Goal: Task Accomplishment & Management: Use online tool/utility

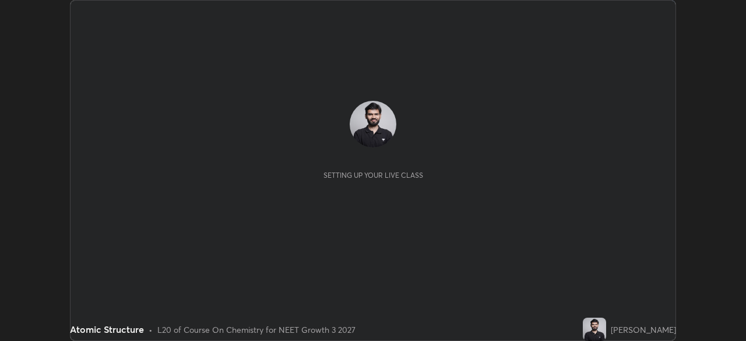
scroll to position [341, 745]
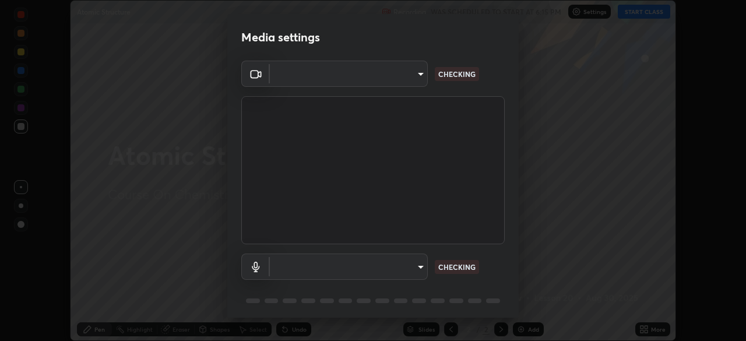
type input "d1334404d6a028ad3856978a6b39cea32820215803d70b966b3cf7ab5b06a378"
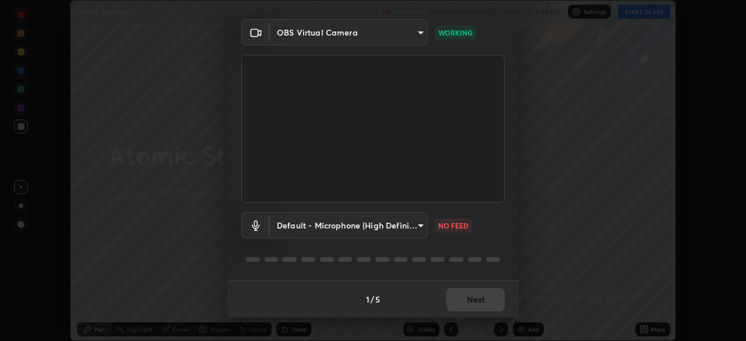
click at [396, 225] on body "Erase all Atomic Structure Recording WAS SCHEDULED TO START AT 6:15 PM Settings…" at bounding box center [373, 170] width 746 height 341
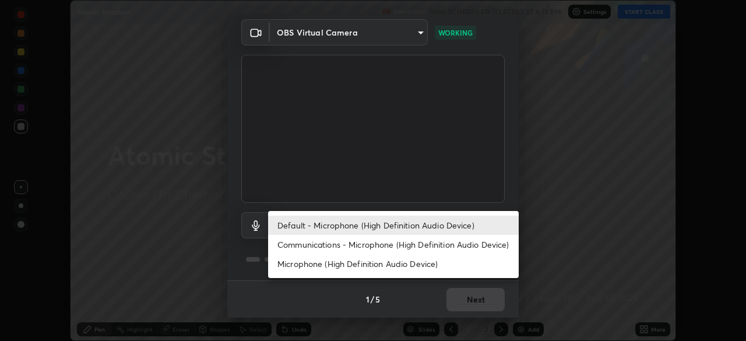
click at [355, 245] on li "Communications - Microphone (High Definition Audio Device)" at bounding box center [393, 244] width 251 height 19
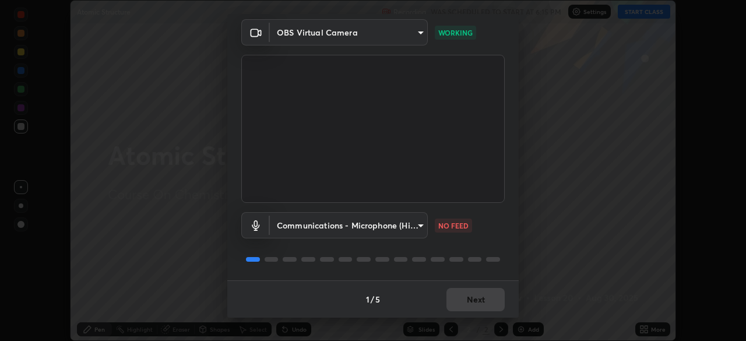
click at [357, 226] on body "Erase all Atomic Structure Recording WAS SCHEDULED TO START AT 6:15 PM Settings…" at bounding box center [373, 170] width 746 height 341
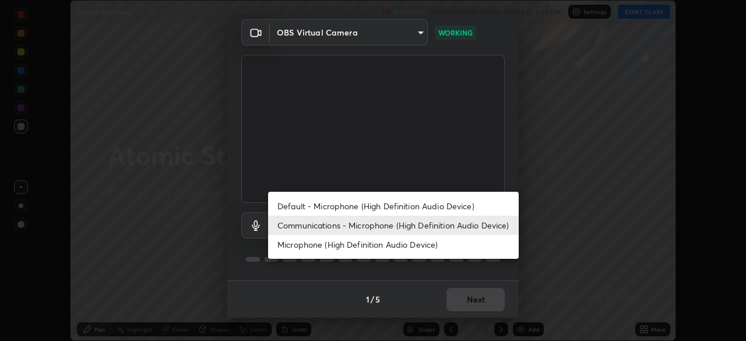
click at [360, 203] on li "Default - Microphone (High Definition Audio Device)" at bounding box center [393, 205] width 251 height 19
type input "default"
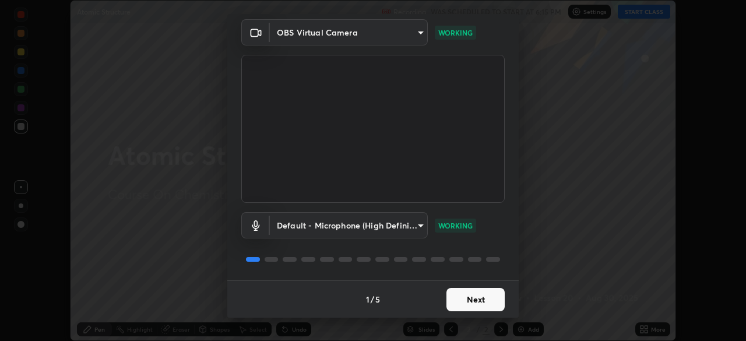
click at [471, 299] on button "Next" at bounding box center [475, 299] width 58 height 23
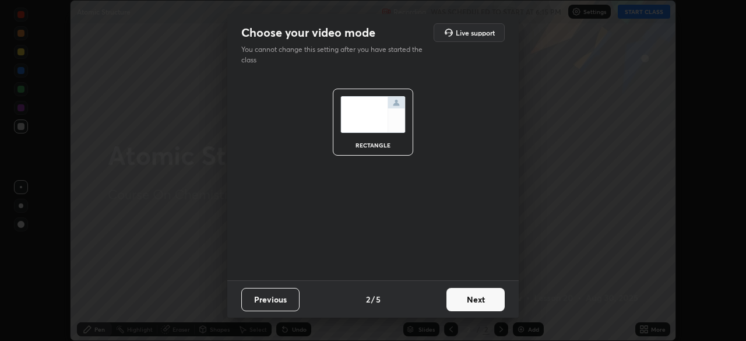
scroll to position [0, 0]
click at [472, 300] on button "Next" at bounding box center [475, 299] width 58 height 23
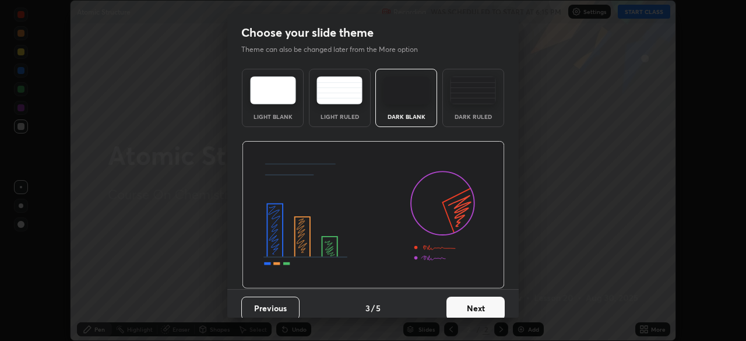
click at [474, 301] on button "Next" at bounding box center [475, 308] width 58 height 23
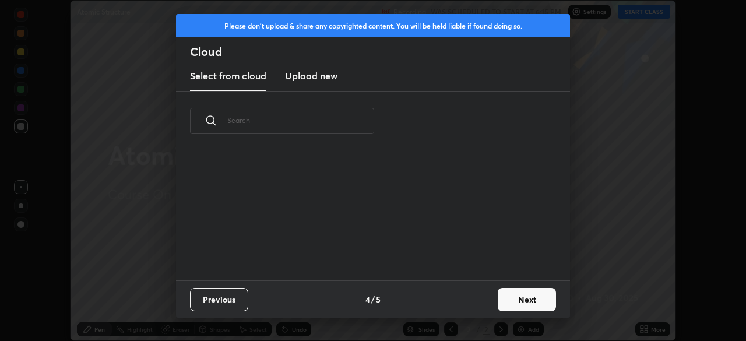
scroll to position [129, 374]
click at [514, 298] on button "Next" at bounding box center [527, 299] width 58 height 23
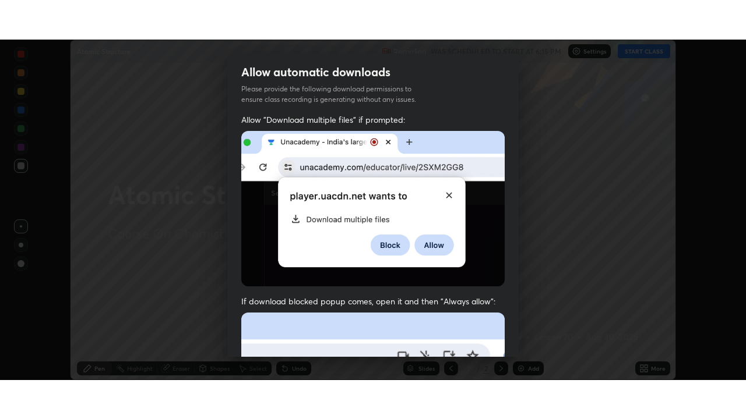
scroll to position [279, 0]
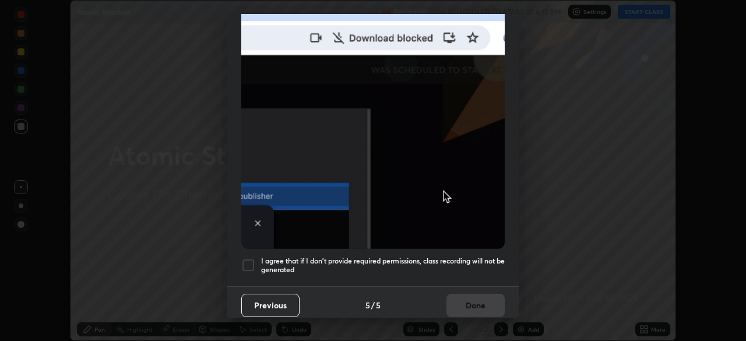
click at [471, 259] on h5 "I agree that if I don't provide required permissions, class recording will not …" at bounding box center [383, 265] width 244 height 18
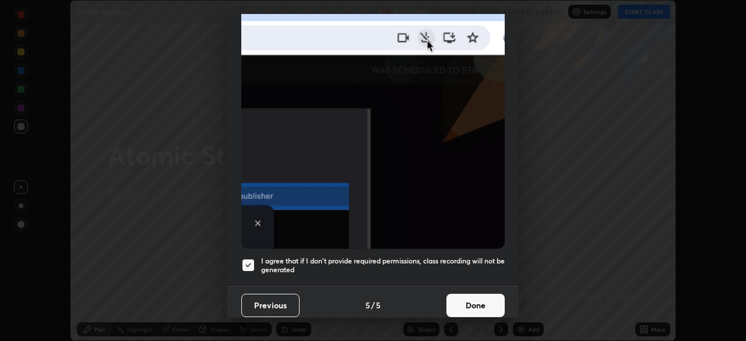
click at [472, 298] on button "Done" at bounding box center [475, 305] width 58 height 23
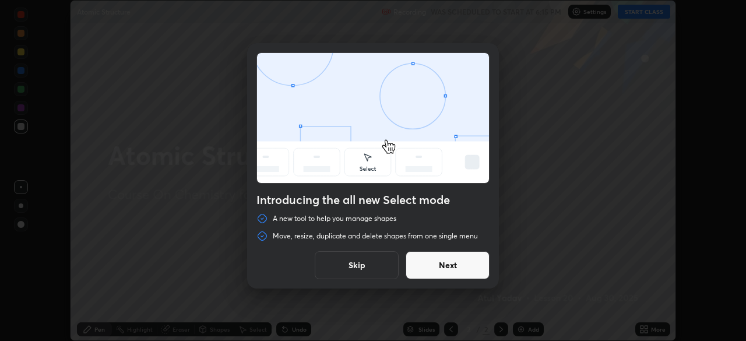
click at [468, 277] on button "Next" at bounding box center [447, 265] width 84 height 28
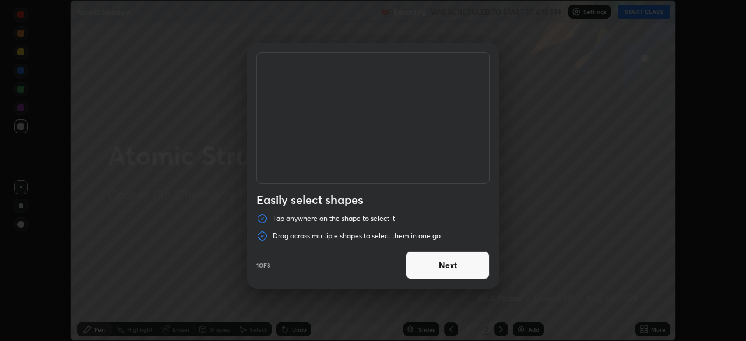
click at [478, 260] on button "Next" at bounding box center [447, 265] width 84 height 28
click at [478, 265] on button "Next" at bounding box center [447, 265] width 84 height 28
click at [480, 267] on button "Done" at bounding box center [447, 265] width 84 height 28
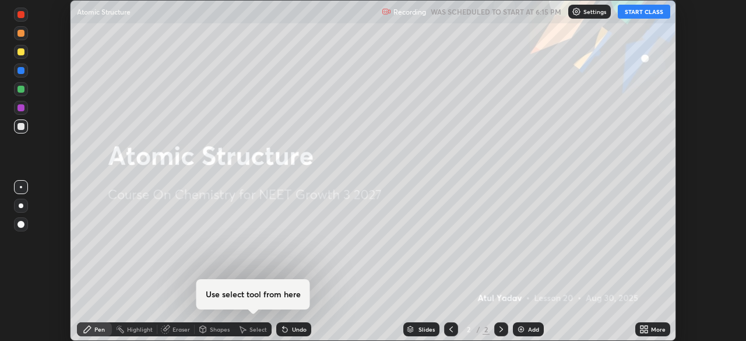
click at [637, 14] on button "START CLASS" at bounding box center [644, 12] width 52 height 14
click at [651, 327] on div "More" at bounding box center [658, 329] width 15 height 6
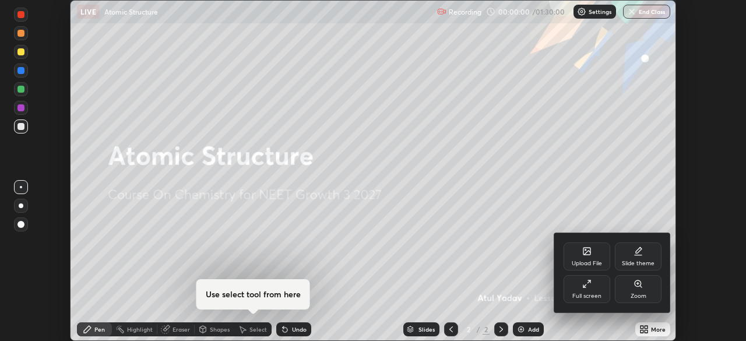
click at [600, 288] on div "Full screen" at bounding box center [586, 289] width 47 height 28
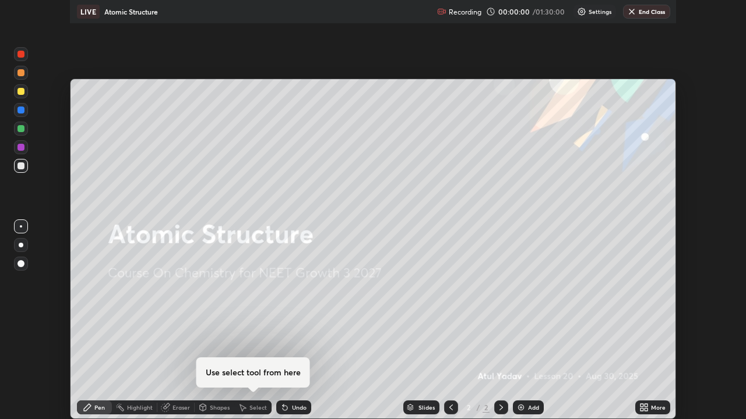
scroll to position [419, 746]
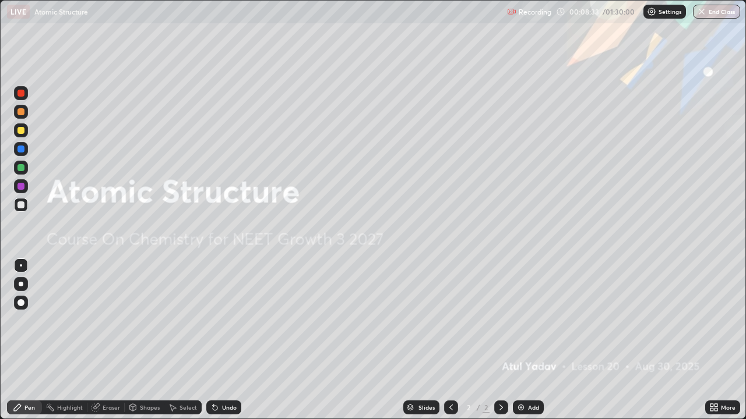
click at [523, 340] on img at bounding box center [520, 407] width 9 height 9
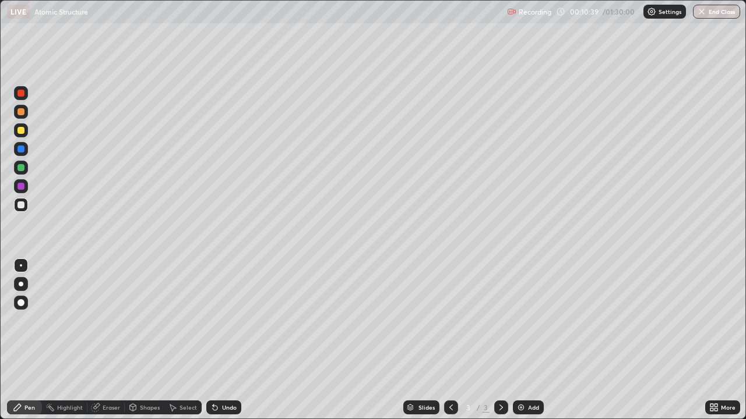
click at [277, 340] on div "Slides 3 / 3 Add" at bounding box center [473, 407] width 464 height 23
click at [222, 340] on div "Undo" at bounding box center [229, 408] width 15 height 6
click at [25, 188] on div at bounding box center [21, 186] width 14 height 14
click at [20, 166] on div at bounding box center [20, 167] width 7 height 7
click at [223, 340] on div "Undo" at bounding box center [229, 408] width 15 height 6
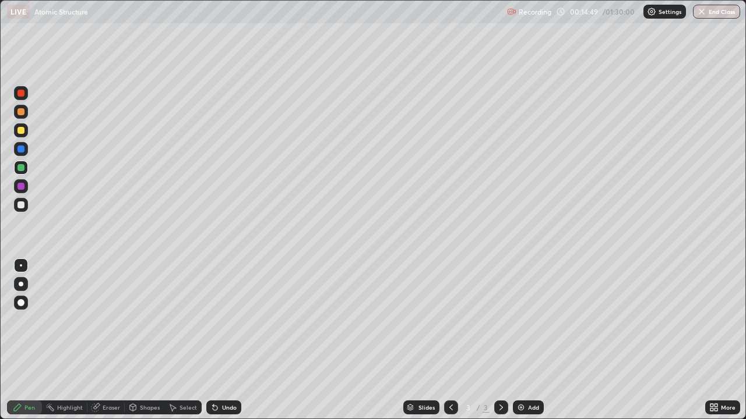
click at [223, 340] on div "Undo" at bounding box center [229, 408] width 15 height 6
click at [224, 340] on div "Undo" at bounding box center [223, 408] width 35 height 14
click at [27, 149] on div at bounding box center [21, 149] width 14 height 14
click at [225, 340] on div "Undo" at bounding box center [229, 408] width 15 height 6
click at [535, 340] on div "Add" at bounding box center [533, 408] width 11 height 6
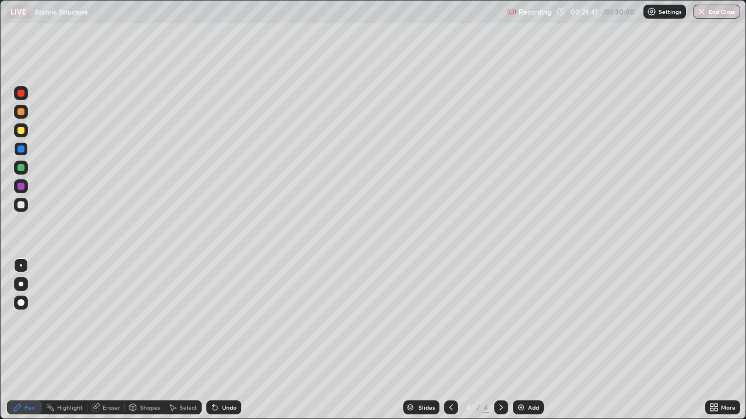
click at [214, 340] on icon at bounding box center [215, 408] width 5 height 5
click at [216, 340] on icon at bounding box center [214, 407] width 9 height 9
click at [136, 340] on icon at bounding box center [132, 407] width 9 height 9
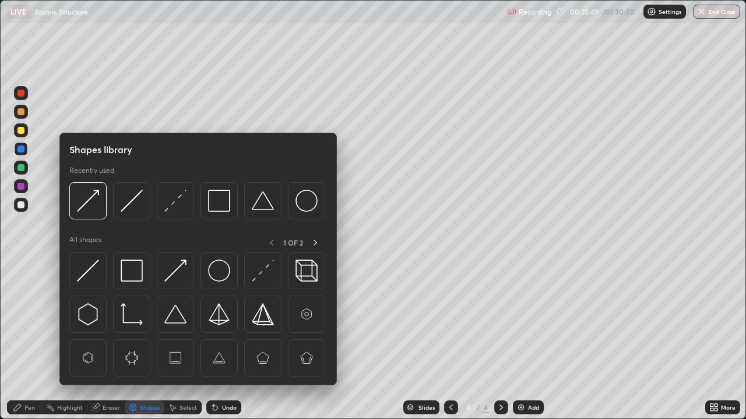
click at [111, 340] on div "Eraser" at bounding box center [111, 408] width 17 height 6
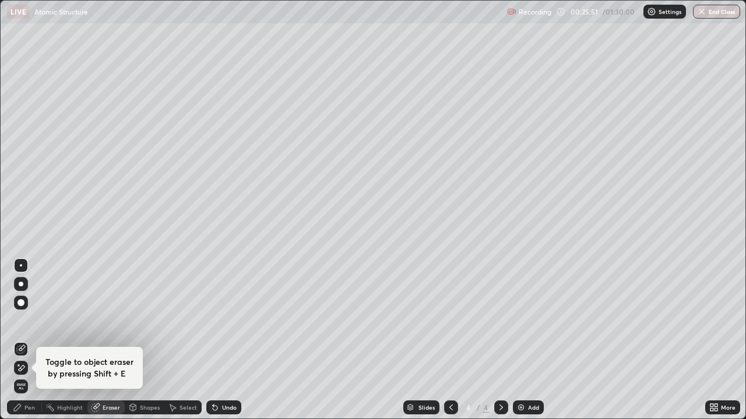
click at [20, 340] on icon at bounding box center [17, 407] width 9 height 9
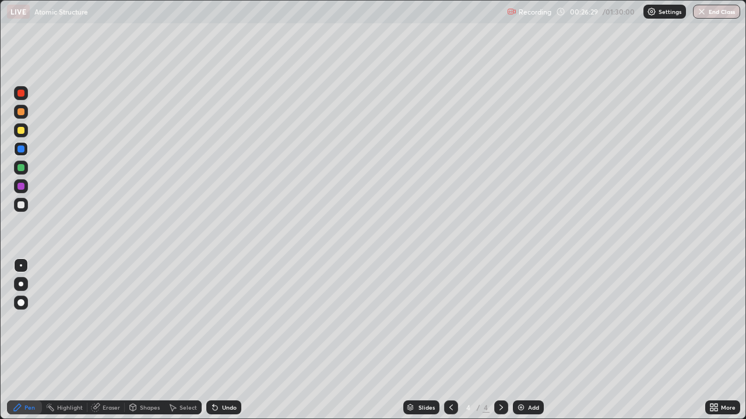
click at [227, 340] on div "Undo" at bounding box center [229, 408] width 15 height 6
click at [223, 340] on div "Undo" at bounding box center [223, 408] width 35 height 14
click at [222, 340] on div "Undo" at bounding box center [229, 408] width 15 height 6
click at [224, 340] on div "Undo" at bounding box center [229, 408] width 15 height 6
click at [23, 129] on div at bounding box center [20, 130] width 7 height 7
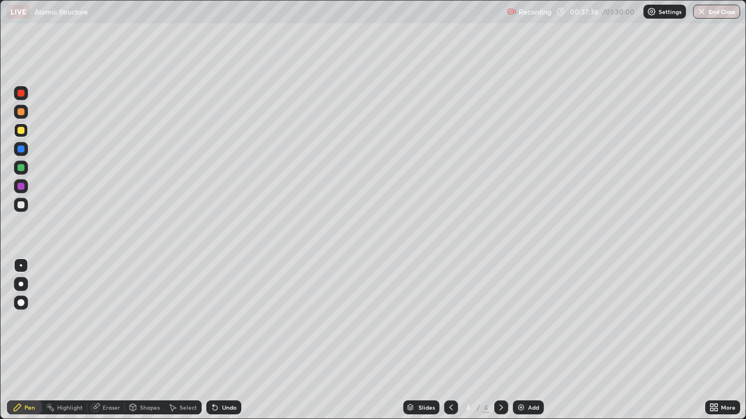
click at [526, 340] on div "Add" at bounding box center [528, 408] width 31 height 14
click at [221, 340] on div "Undo" at bounding box center [223, 408] width 35 height 14
click at [227, 340] on div "Undo" at bounding box center [229, 408] width 15 height 6
click at [231, 340] on div "Undo" at bounding box center [229, 408] width 15 height 6
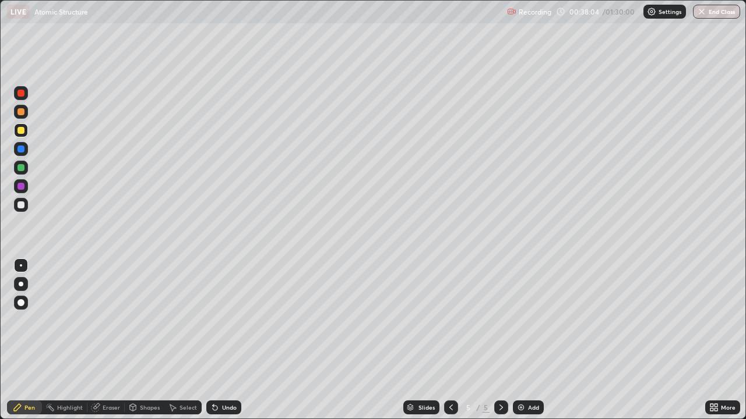
click at [229, 340] on div "Undo" at bounding box center [223, 408] width 35 height 14
click at [223, 340] on div "Undo" at bounding box center [229, 408] width 15 height 6
click at [222, 340] on div "Undo" at bounding box center [223, 408] width 35 height 14
click at [228, 340] on div "Undo" at bounding box center [229, 408] width 15 height 6
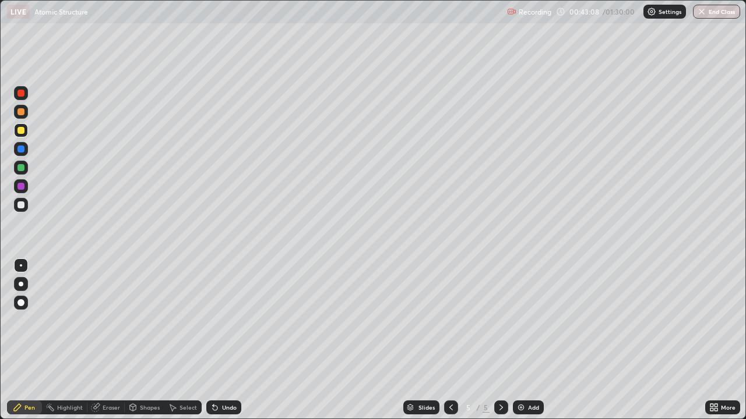
click at [25, 168] on div at bounding box center [21, 168] width 14 height 14
click at [220, 340] on div "Undo" at bounding box center [223, 408] width 35 height 14
click at [522, 340] on div "Add" at bounding box center [528, 408] width 31 height 14
click at [24, 210] on div at bounding box center [21, 205] width 14 height 14
click at [23, 281] on div at bounding box center [21, 284] width 14 height 14
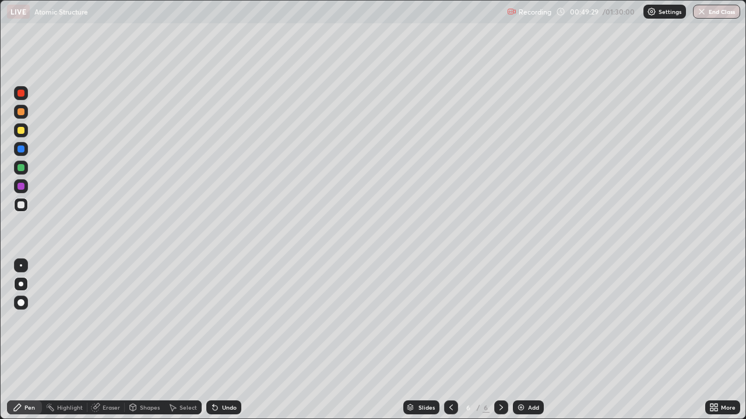
click at [223, 340] on div "Undo" at bounding box center [229, 408] width 15 height 6
click at [220, 340] on div "Undo" at bounding box center [223, 408] width 35 height 14
click at [218, 340] on div "Undo" at bounding box center [223, 408] width 35 height 14
click at [220, 340] on div "Undo" at bounding box center [223, 408] width 35 height 14
click at [522, 340] on img at bounding box center [520, 407] width 9 height 9
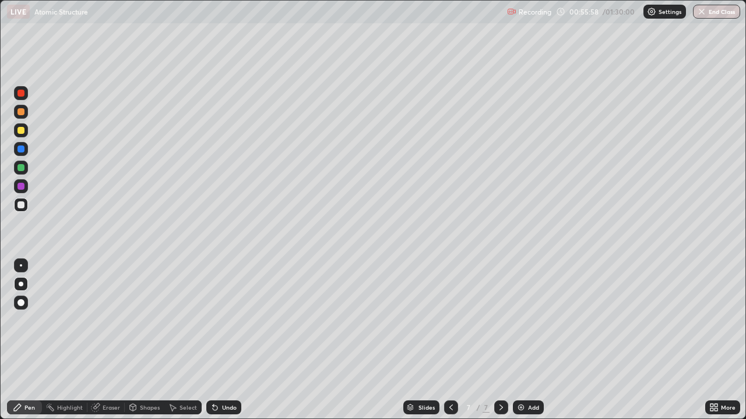
click at [449, 340] on icon at bounding box center [450, 407] width 9 height 9
click at [500, 340] on icon at bounding box center [500, 407] width 9 height 9
click at [221, 340] on div "Undo" at bounding box center [223, 408] width 35 height 14
click at [523, 340] on img at bounding box center [520, 407] width 9 height 9
click at [214, 340] on icon at bounding box center [214, 407] width 9 height 9
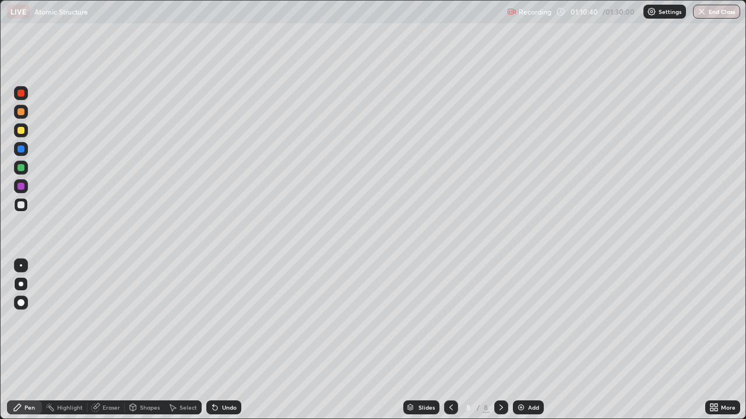
click at [528, 340] on div "Add" at bounding box center [533, 408] width 11 height 6
click at [222, 340] on div "Undo" at bounding box center [229, 408] width 15 height 6
click at [217, 340] on icon at bounding box center [214, 407] width 9 height 9
click at [23, 170] on div at bounding box center [20, 167] width 7 height 7
click at [215, 340] on icon at bounding box center [215, 408] width 5 height 5
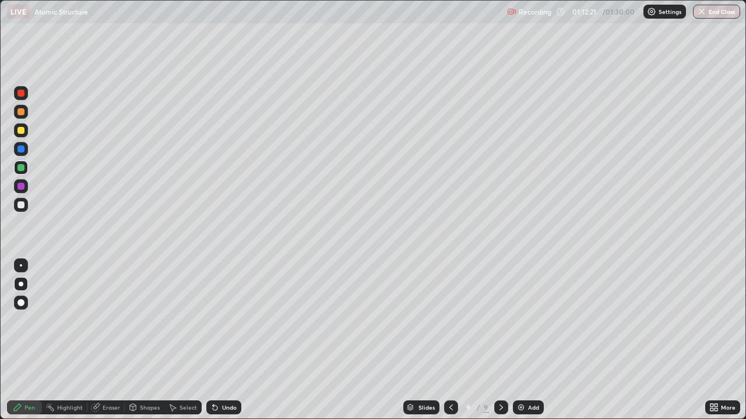
click at [223, 340] on div "Undo" at bounding box center [229, 408] width 15 height 6
click at [24, 130] on div at bounding box center [21, 131] width 14 height 14
click at [26, 187] on div at bounding box center [21, 186] width 14 height 14
click at [22, 170] on div at bounding box center [20, 167] width 7 height 7
click at [27, 207] on div at bounding box center [21, 205] width 14 height 14
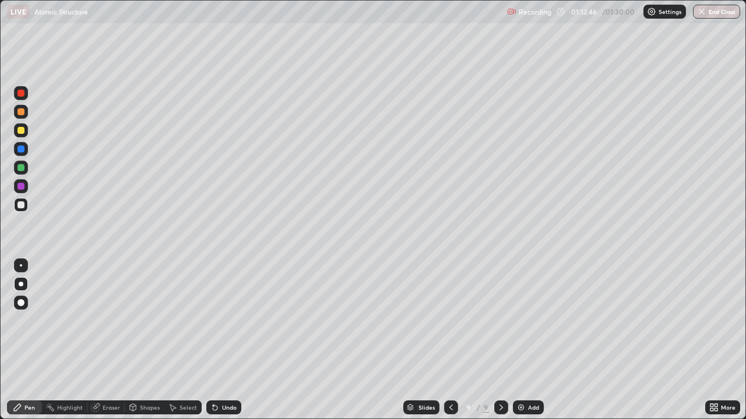
click at [24, 150] on div at bounding box center [20, 149] width 7 height 7
click at [223, 340] on div "Undo" at bounding box center [229, 408] width 15 height 6
click at [523, 340] on img at bounding box center [520, 407] width 9 height 9
click at [225, 340] on div "Undo" at bounding box center [223, 408] width 35 height 14
click at [20, 165] on div at bounding box center [20, 167] width 7 height 7
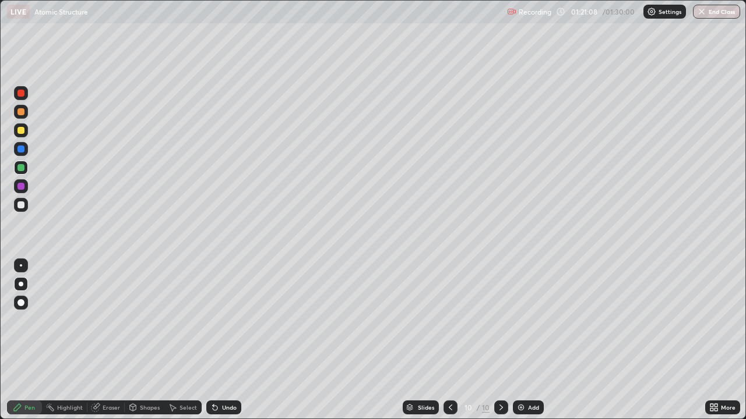
click at [234, 340] on div "Undo" at bounding box center [229, 408] width 15 height 6
click at [228, 340] on div "Undo" at bounding box center [229, 408] width 15 height 6
click at [19, 92] on div at bounding box center [20, 93] width 7 height 7
click at [528, 340] on div "Add" at bounding box center [533, 408] width 11 height 6
click at [20, 167] on div at bounding box center [20, 167] width 7 height 7
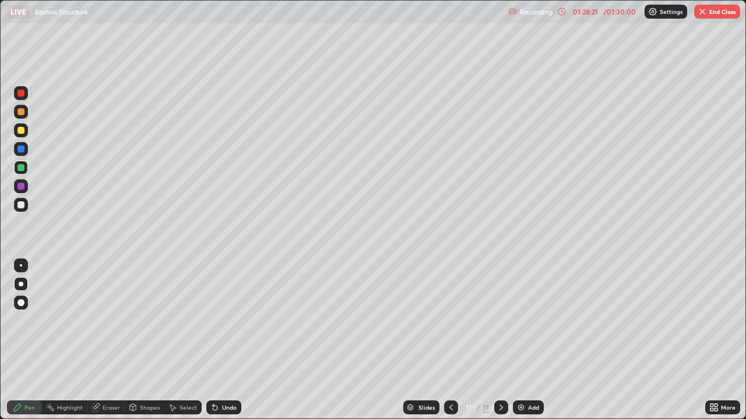
click at [224, 340] on div "Undo" at bounding box center [229, 408] width 15 height 6
click at [225, 340] on div "Undo" at bounding box center [229, 408] width 15 height 6
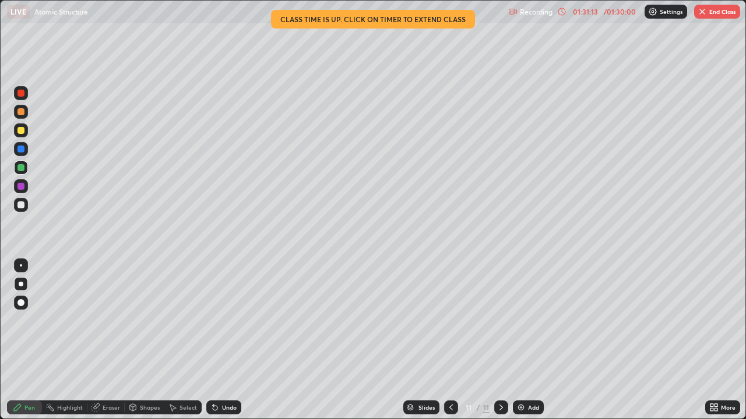
click at [710, 16] on button "End Class" at bounding box center [717, 12] width 46 height 14
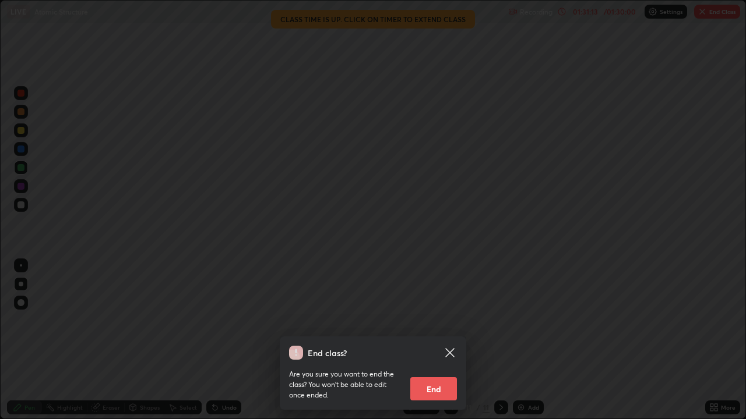
click at [704, 16] on div at bounding box center [373, 209] width 746 height 419
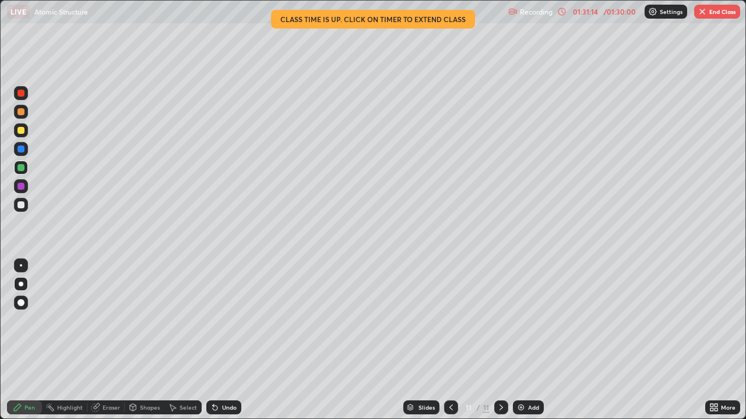
click at [707, 17] on div at bounding box center [373, 209] width 746 height 419
click at [709, 19] on div "Recording 01:31:14 / 01:30:00 Settings End Class" at bounding box center [624, 12] width 232 height 23
click at [712, 15] on button "End Class" at bounding box center [717, 12] width 46 height 14
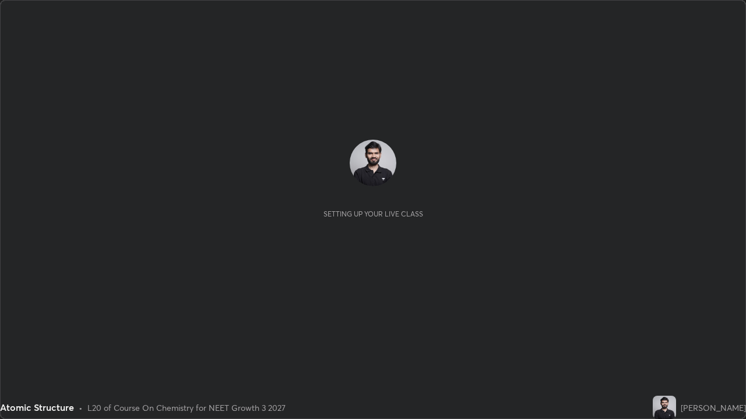
scroll to position [419, 746]
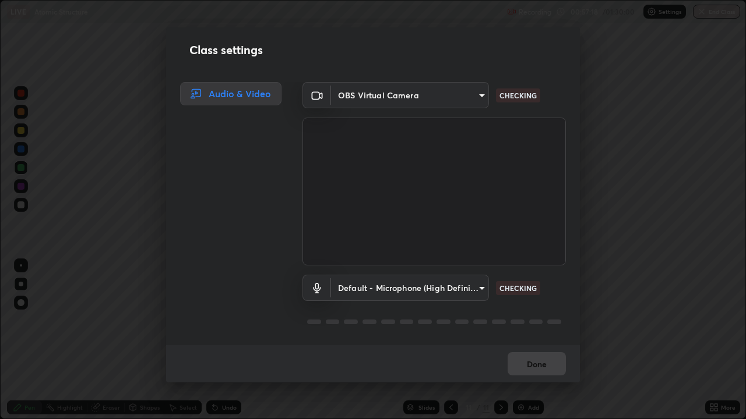
click at [713, 15] on div "Class settings Audio & Video OBS Virtual Camera d1334404d6a028ad3856978a6b39cea…" at bounding box center [373, 209] width 746 height 419
click at [561, 367] on button "Done" at bounding box center [536, 363] width 58 height 23
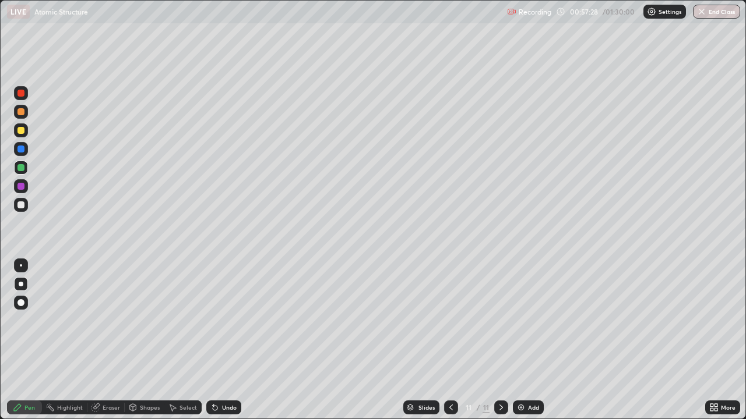
click at [710, 11] on button "End Class" at bounding box center [716, 12] width 47 height 14
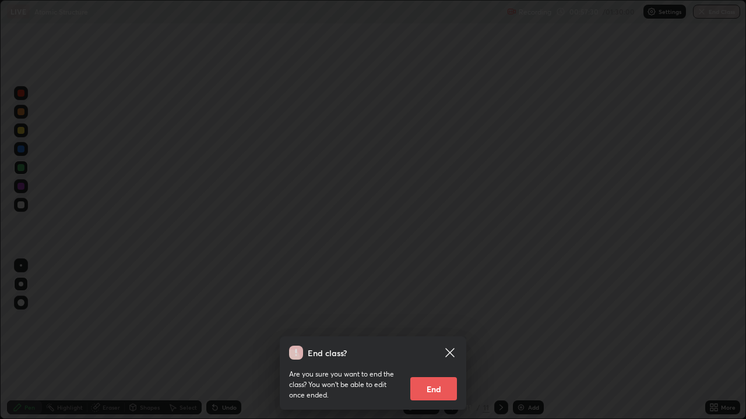
click at [428, 386] on button "End" at bounding box center [433, 389] width 47 height 23
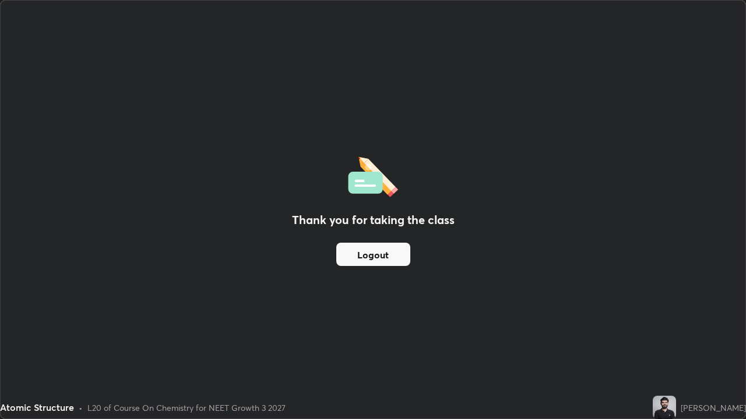
click at [499, 286] on div "Thank you for taking the class Logout" at bounding box center [373, 210] width 745 height 418
click at [551, 372] on div "Thank you for taking the class Logout" at bounding box center [373, 210] width 745 height 418
click at [361, 256] on button "Logout" at bounding box center [373, 254] width 74 height 23
click at [359, 255] on button "Logout" at bounding box center [373, 254] width 74 height 23
